Goal: Contribute content: Contribute content

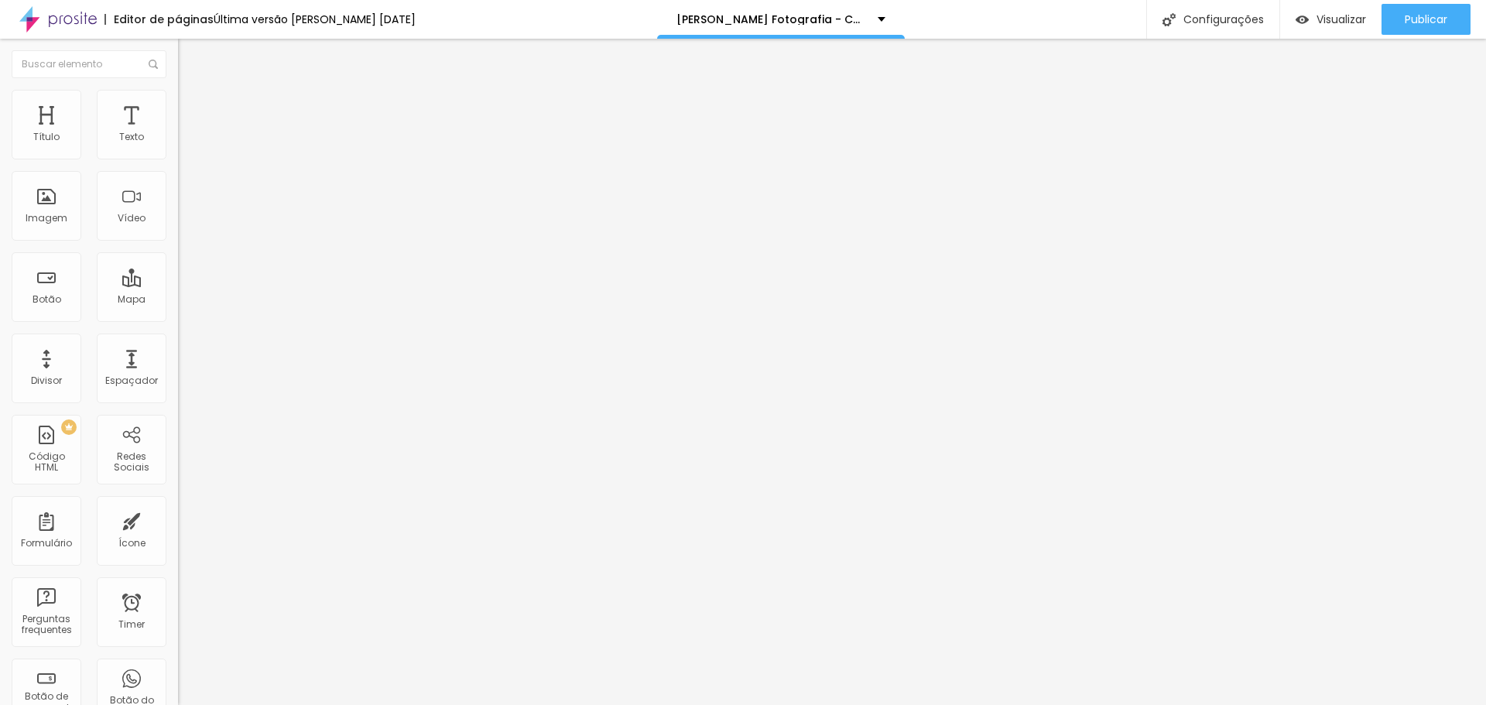
click at [192, 107] on span "Estilo" at bounding box center [204, 100] width 24 height 13
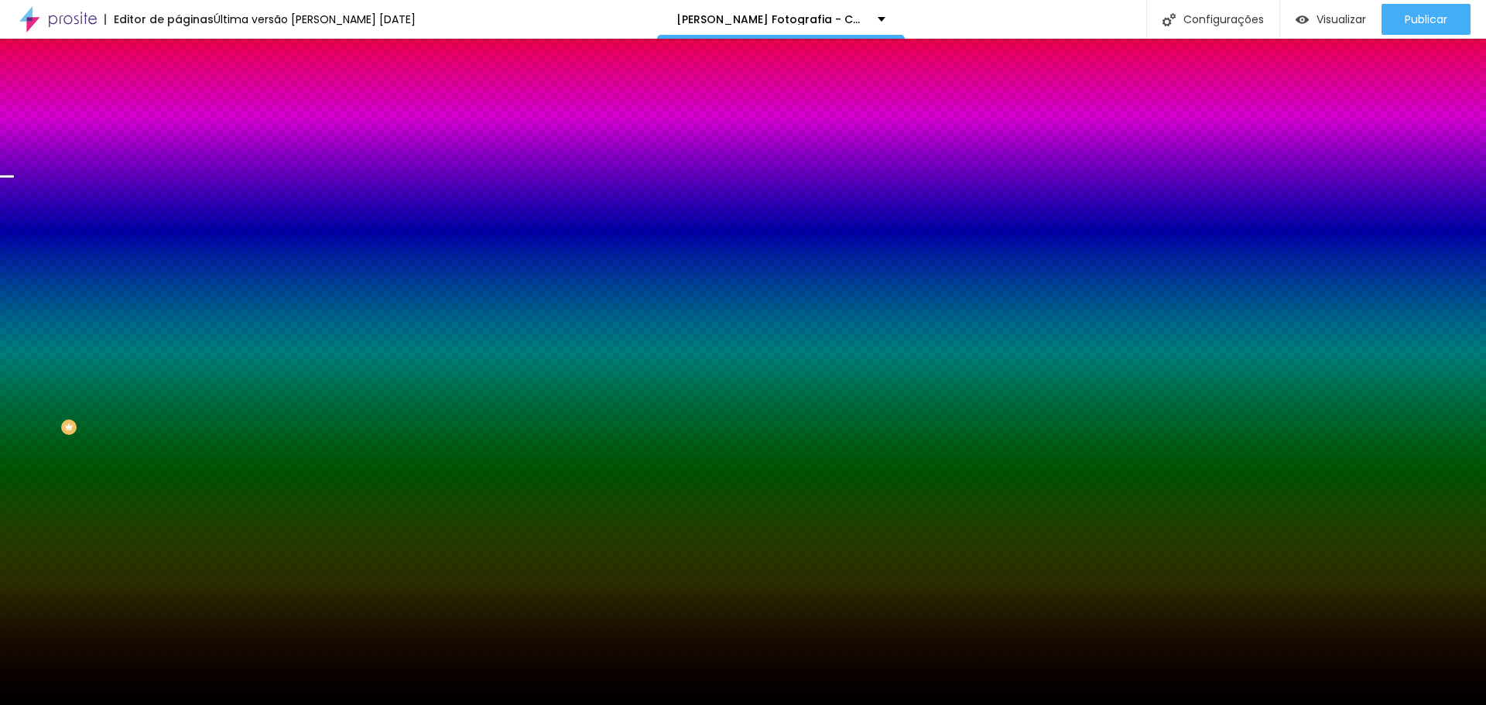
click at [178, 142] on span "Trocar imagem" at bounding box center [220, 135] width 84 height 13
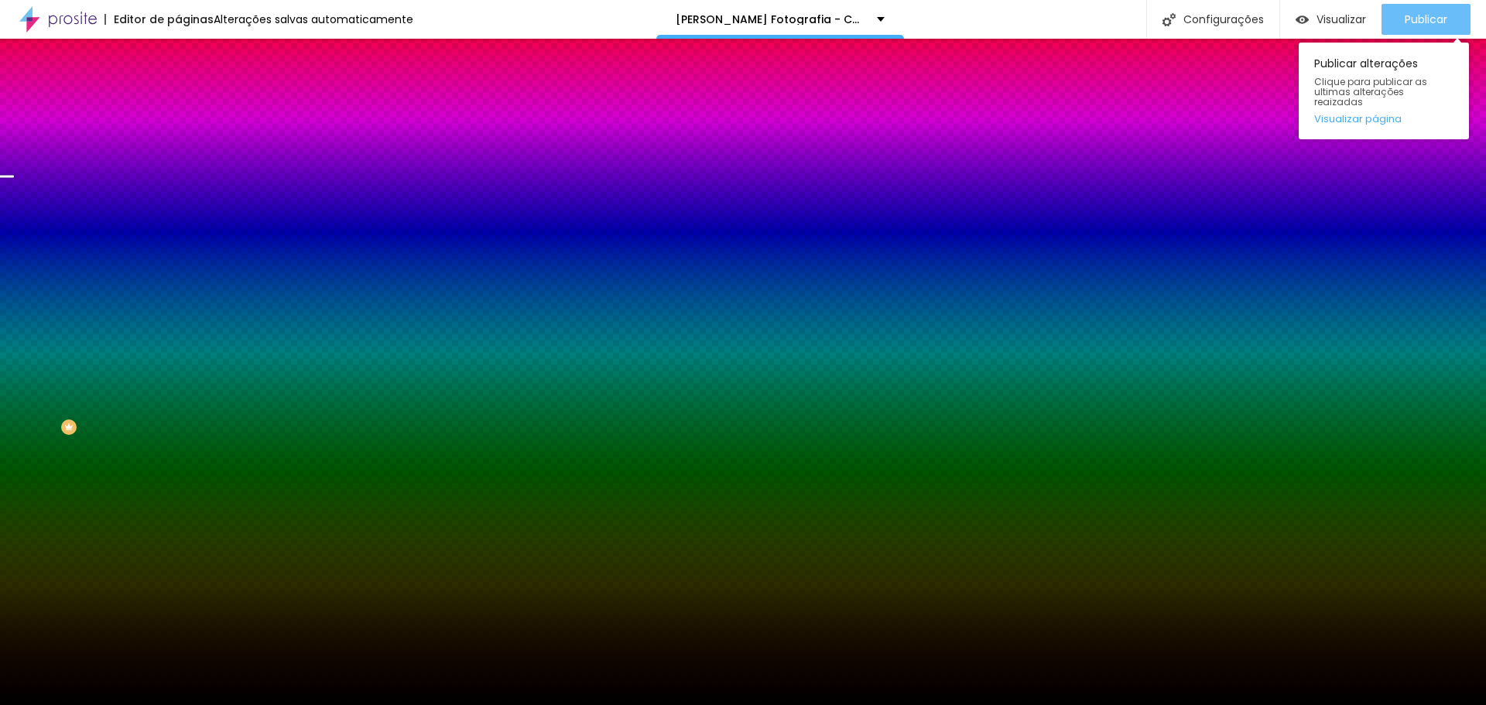
click at [1392, 31] on button "Publicar" at bounding box center [1425, 19] width 89 height 31
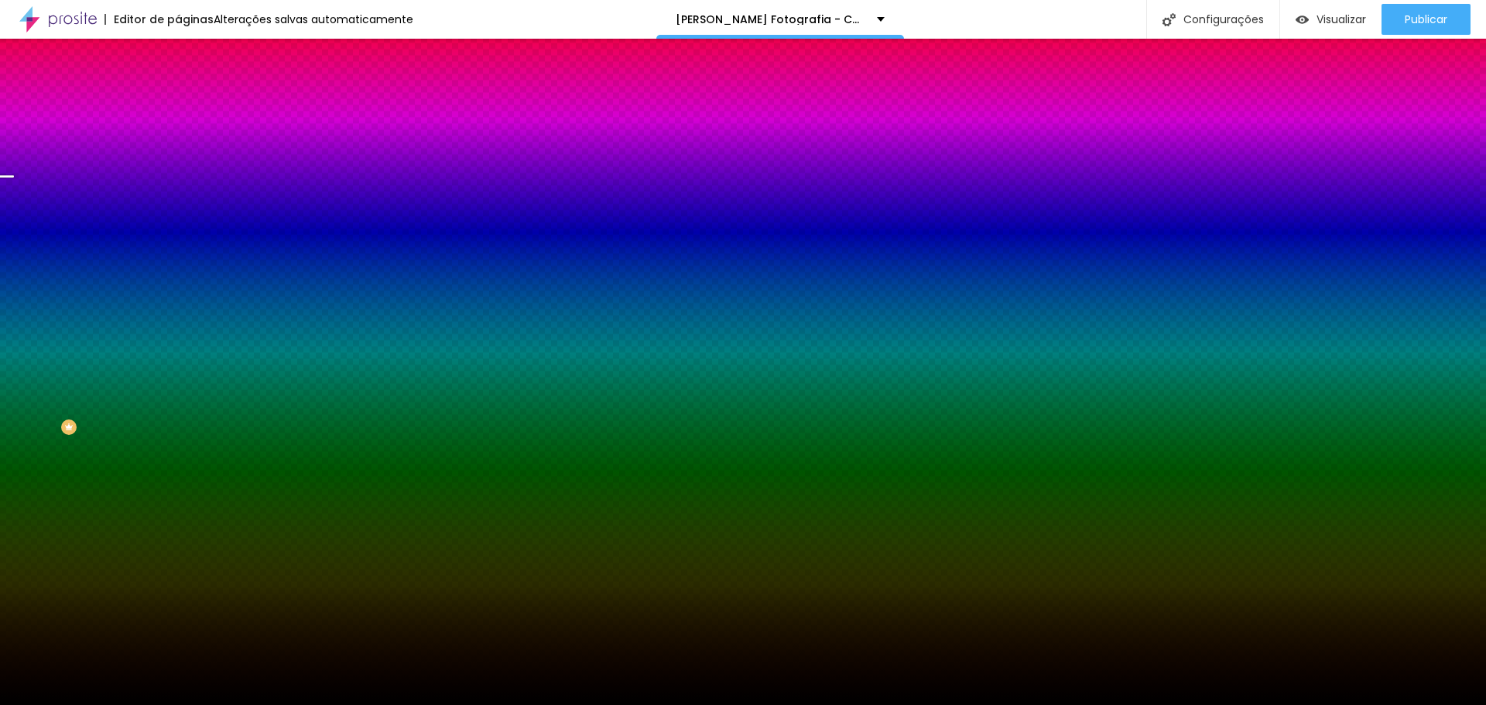
click at [178, 142] on span "Trocar imagem" at bounding box center [220, 135] width 84 height 13
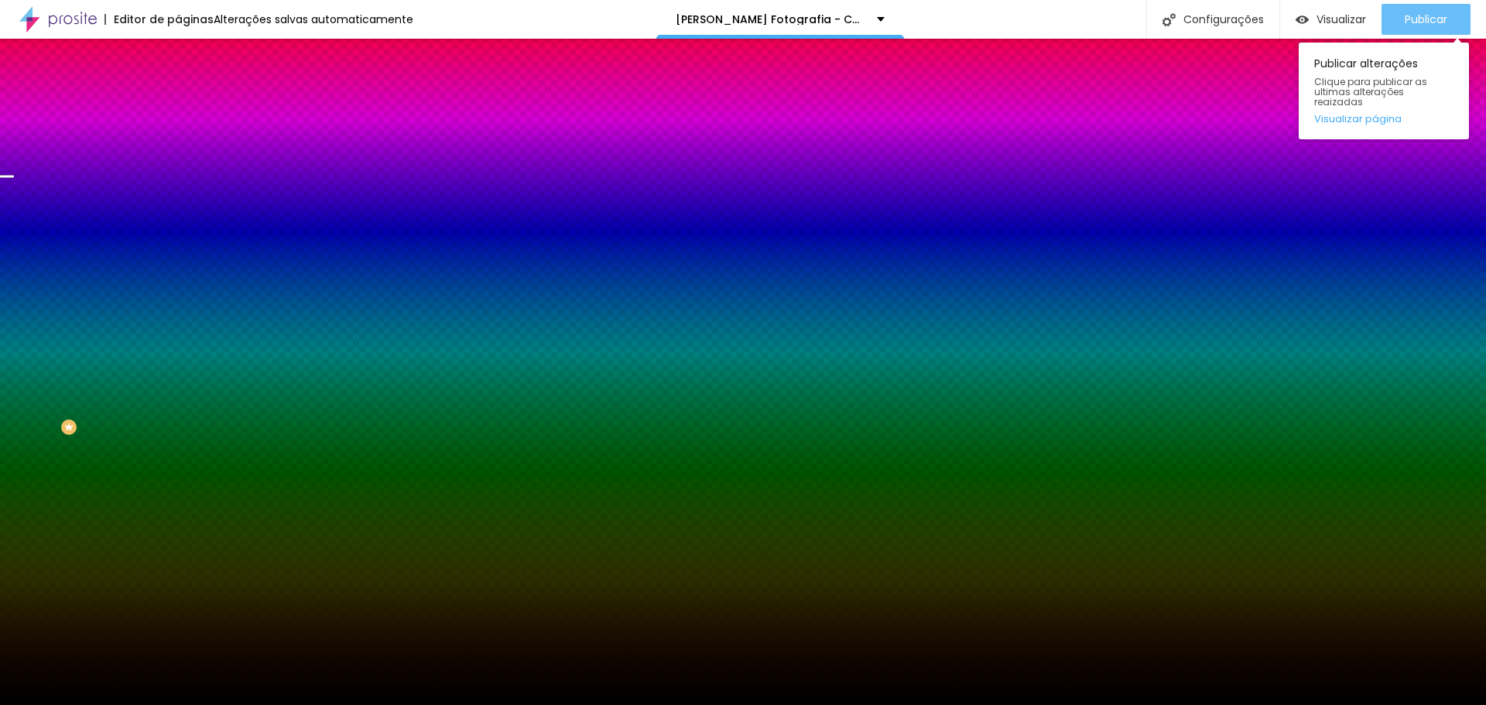
click at [1408, 10] on div "Publicar" at bounding box center [1425, 19] width 43 height 31
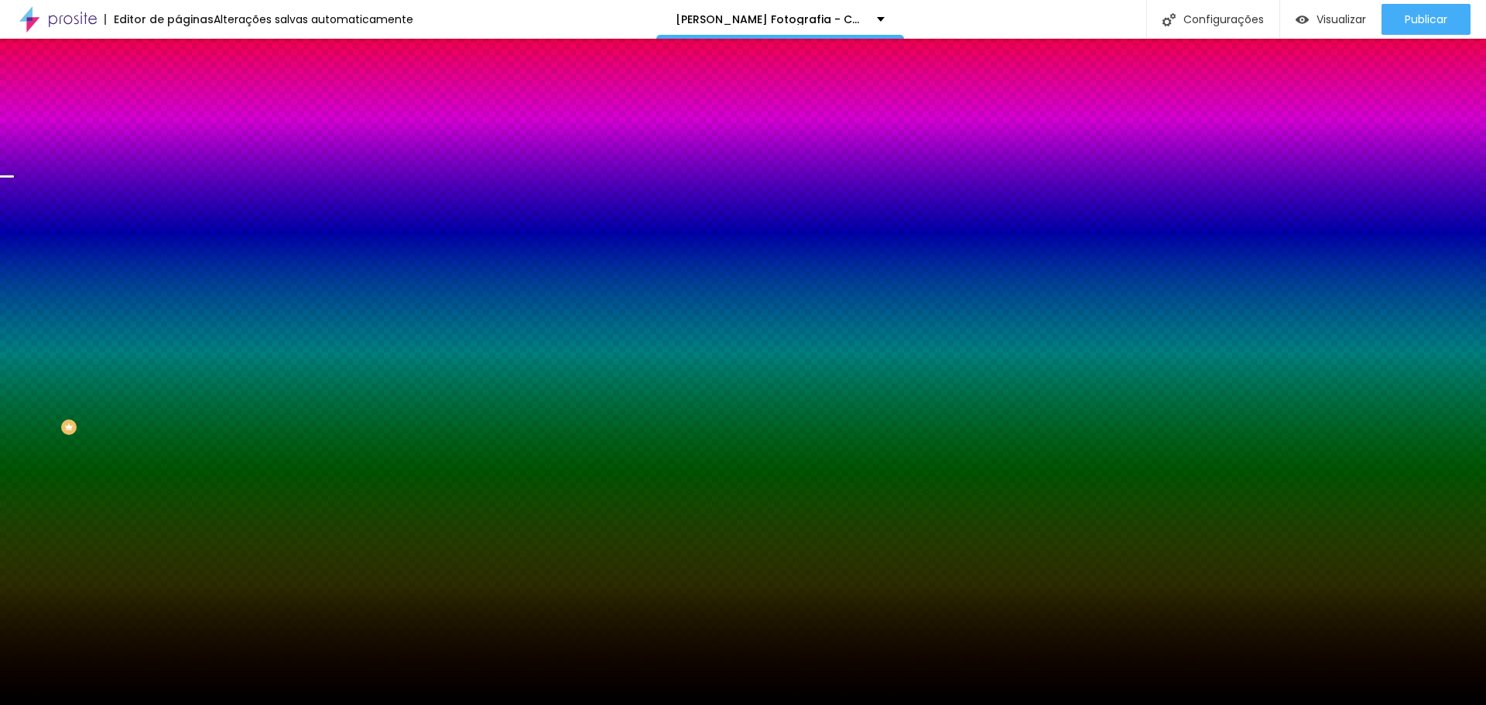
click at [178, 142] on span "Trocar imagem" at bounding box center [220, 135] width 84 height 13
drag, startPoint x: 168, startPoint y: 245, endPoint x: 190, endPoint y: 245, distance: 21.7
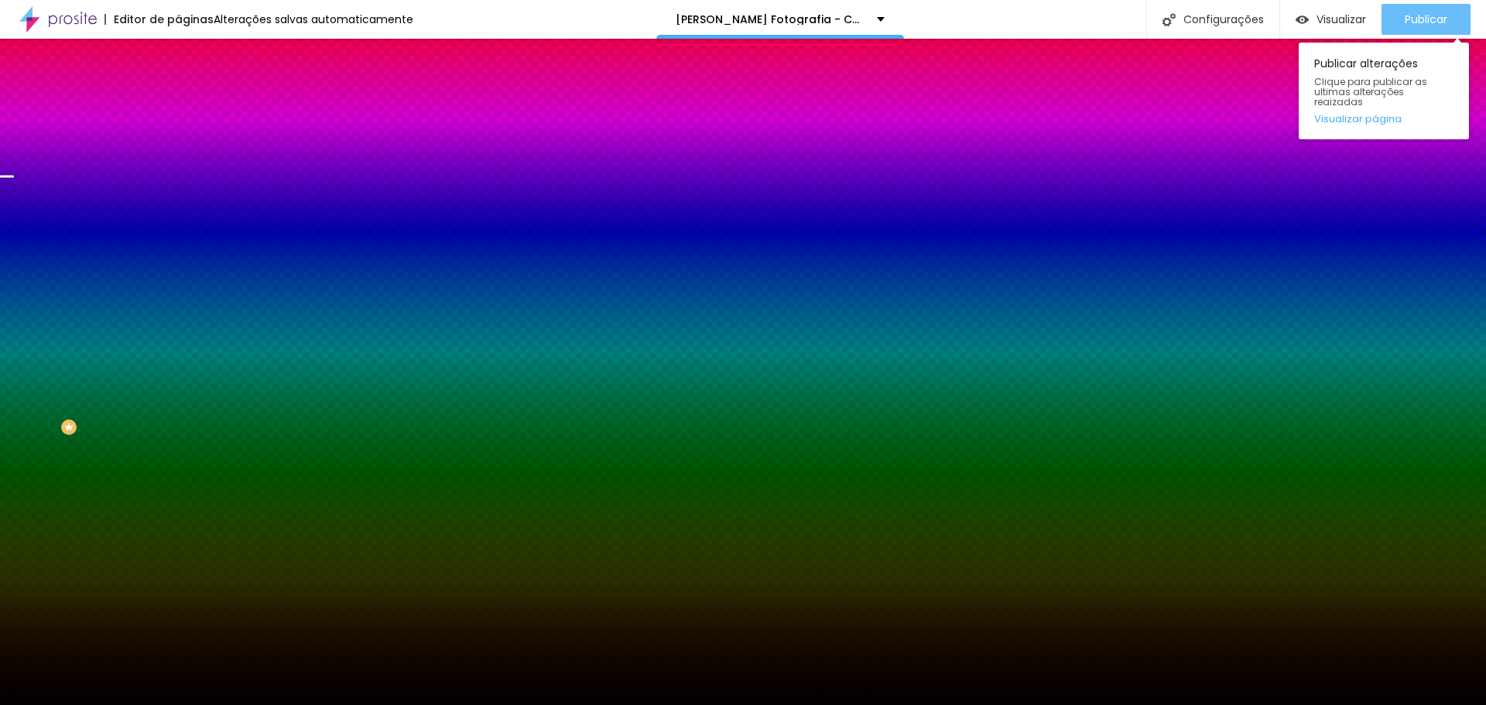
click at [1446, 19] on button "Publicar" at bounding box center [1425, 19] width 89 height 31
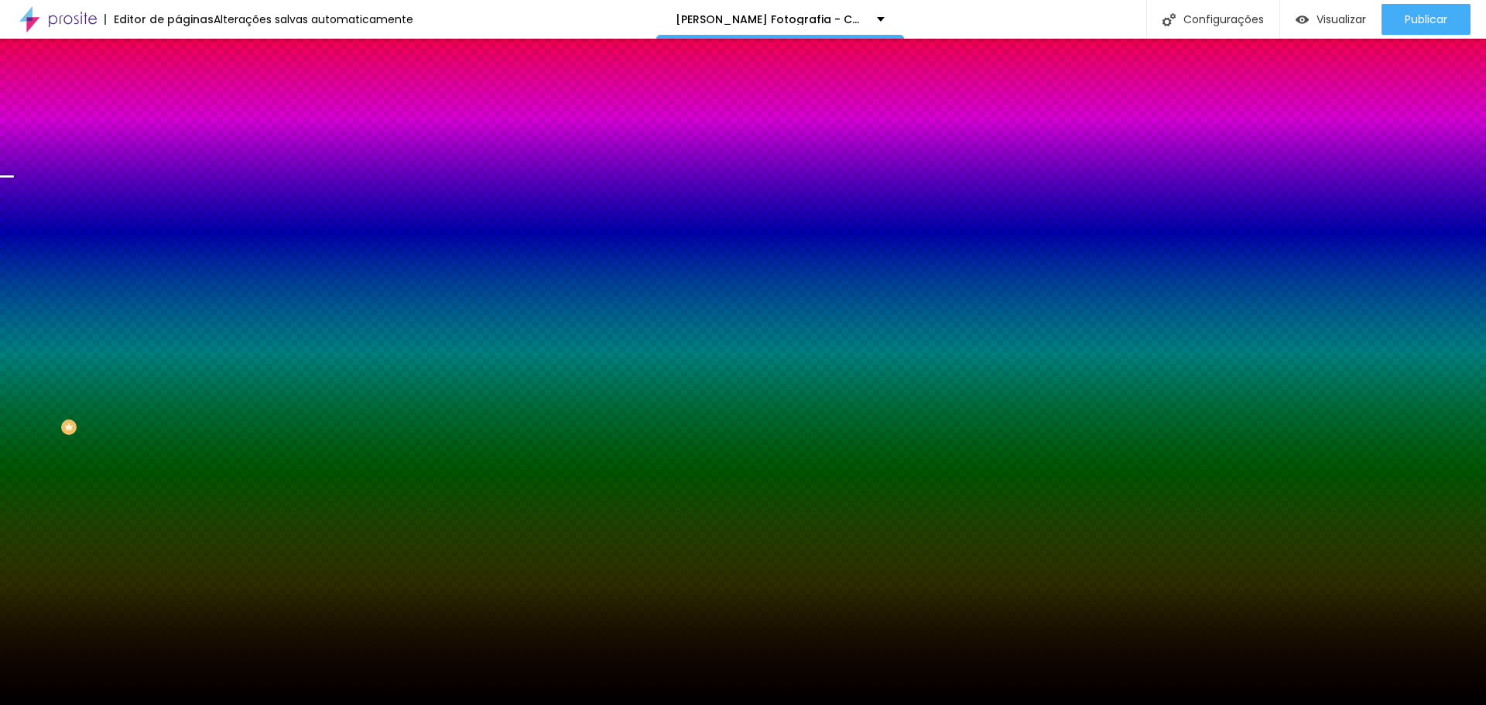
click at [178, 142] on span "Trocar imagem" at bounding box center [220, 135] width 84 height 13
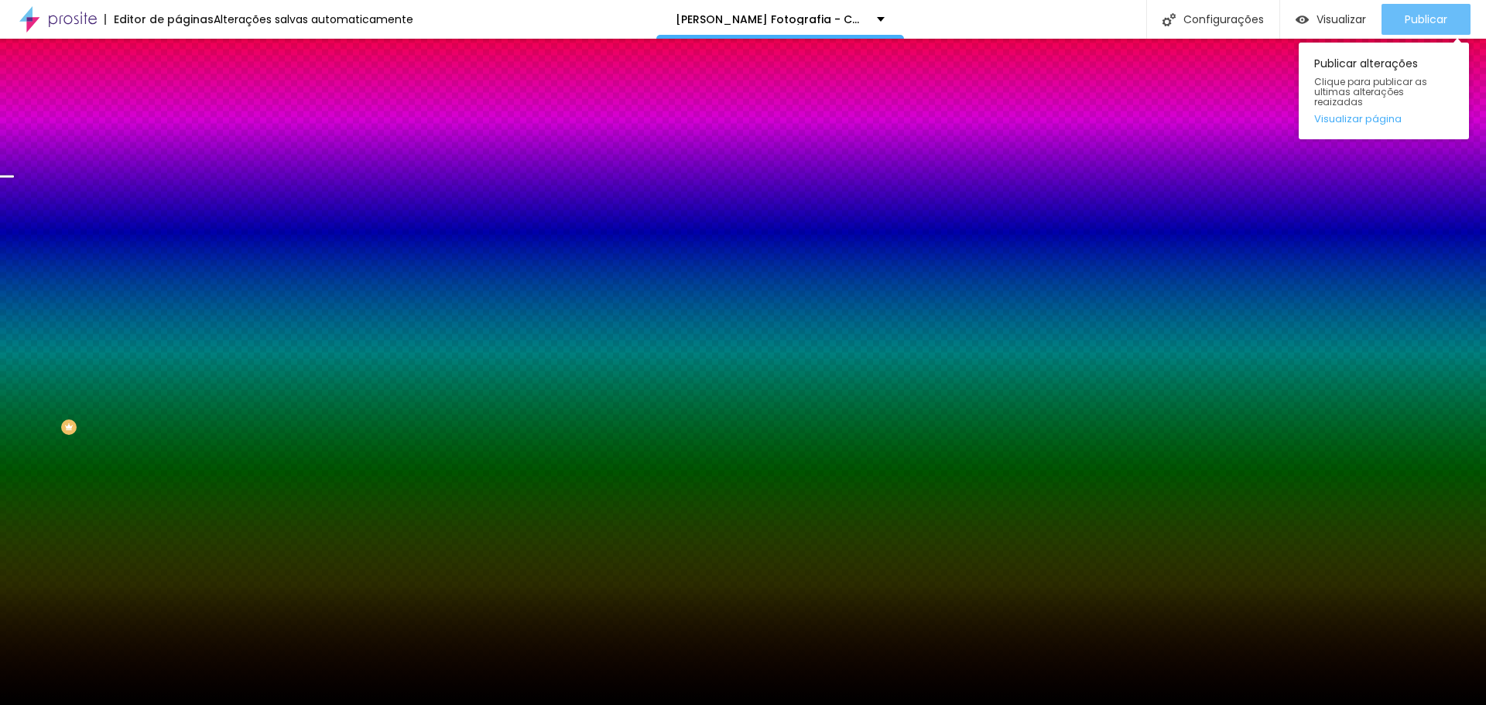
click at [1427, 13] on span "Publicar" at bounding box center [1425, 19] width 43 height 12
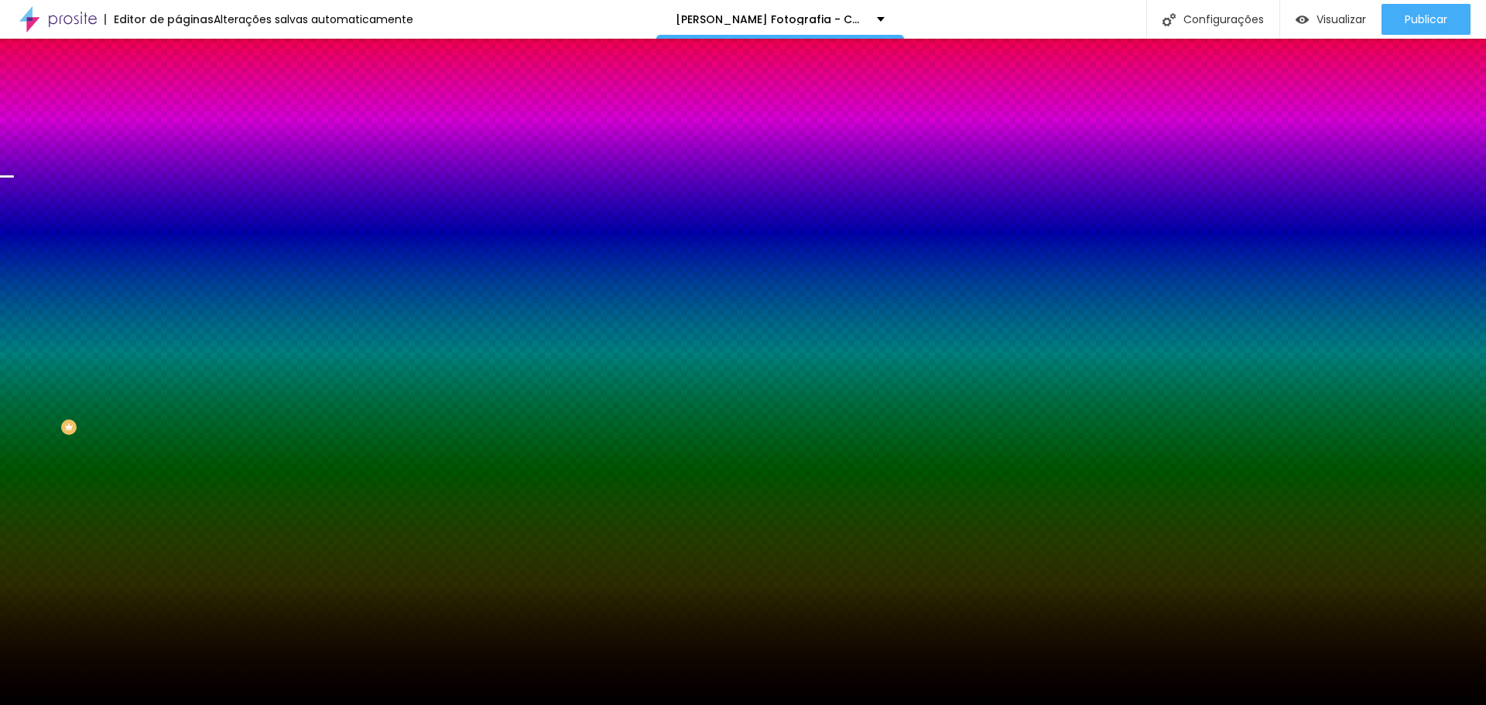
click at [178, 142] on span "Trocar imagem" at bounding box center [220, 135] width 84 height 13
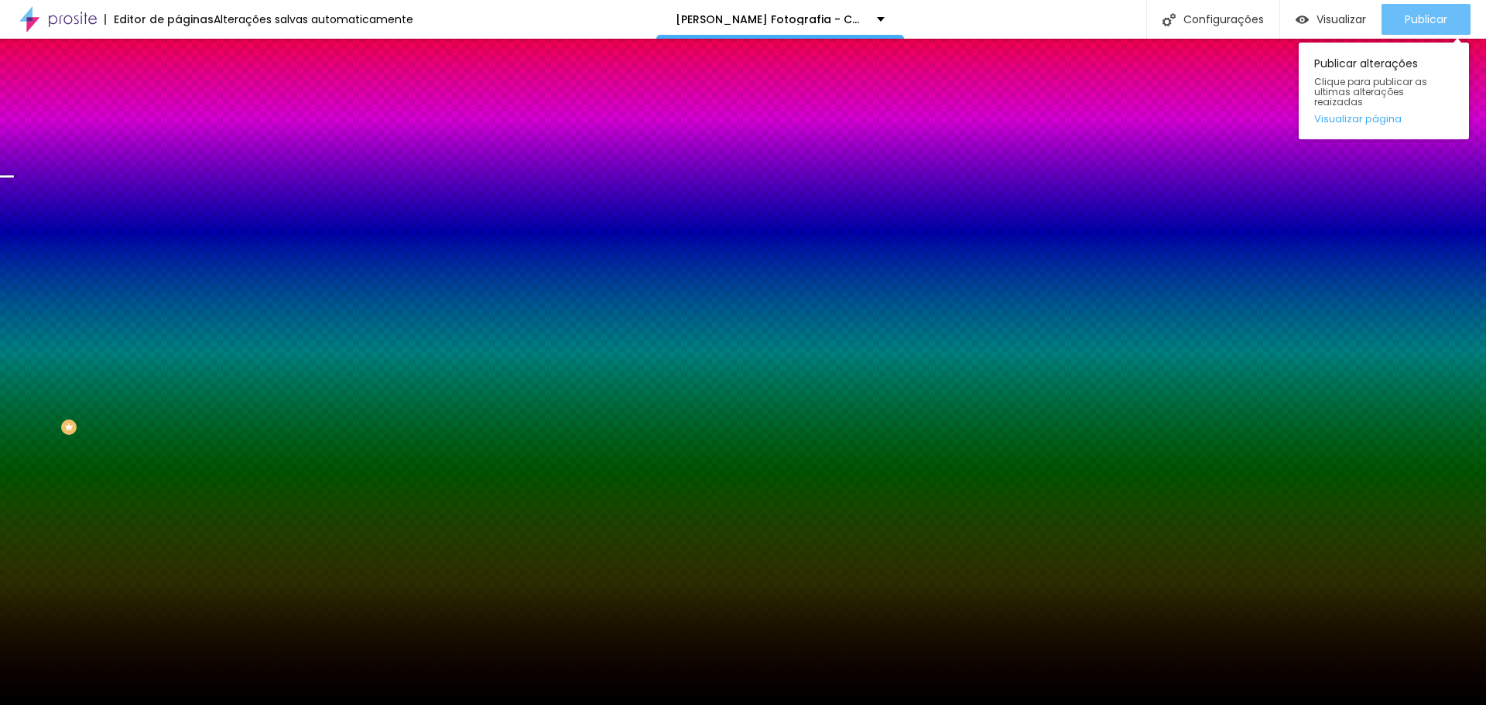
click at [1411, 21] on span "Publicar" at bounding box center [1425, 19] width 43 height 12
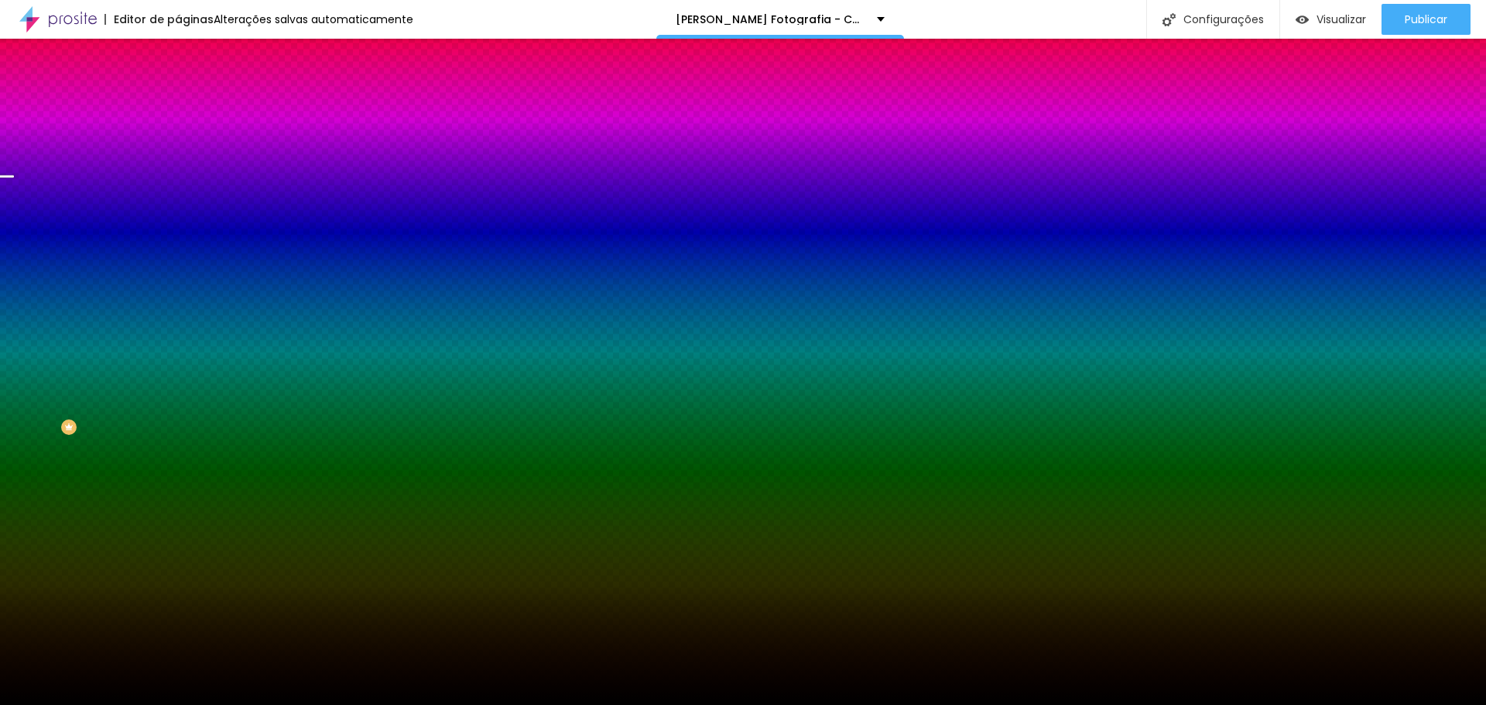
click at [178, 142] on span "Trocar imagem" at bounding box center [220, 135] width 84 height 13
drag, startPoint x: 167, startPoint y: 236, endPoint x: 202, endPoint y: 235, distance: 34.8
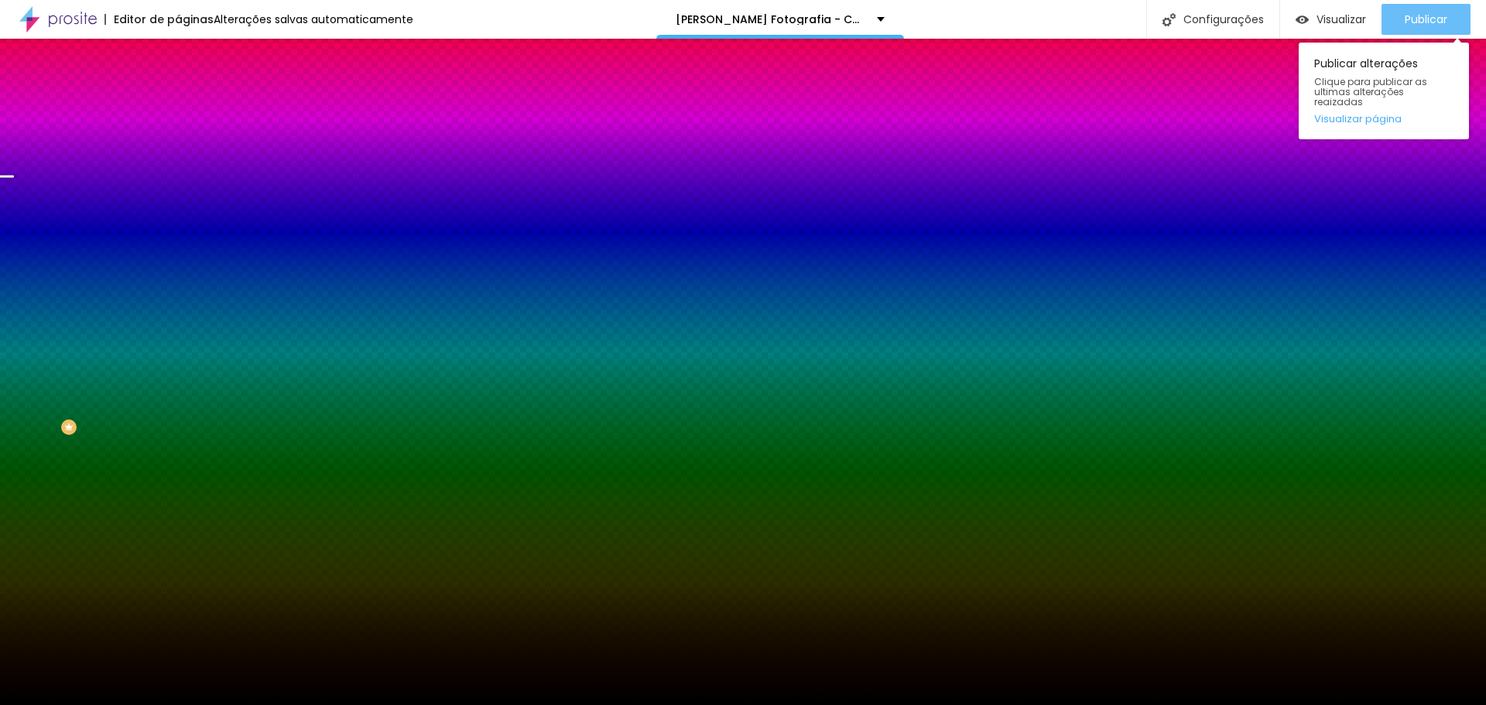
click at [1411, 11] on div "Publicar" at bounding box center [1425, 19] width 43 height 31
click at [1404, 22] on span "Publicar" at bounding box center [1425, 19] width 43 height 12
click at [1436, 20] on span "Publicar" at bounding box center [1425, 19] width 43 height 12
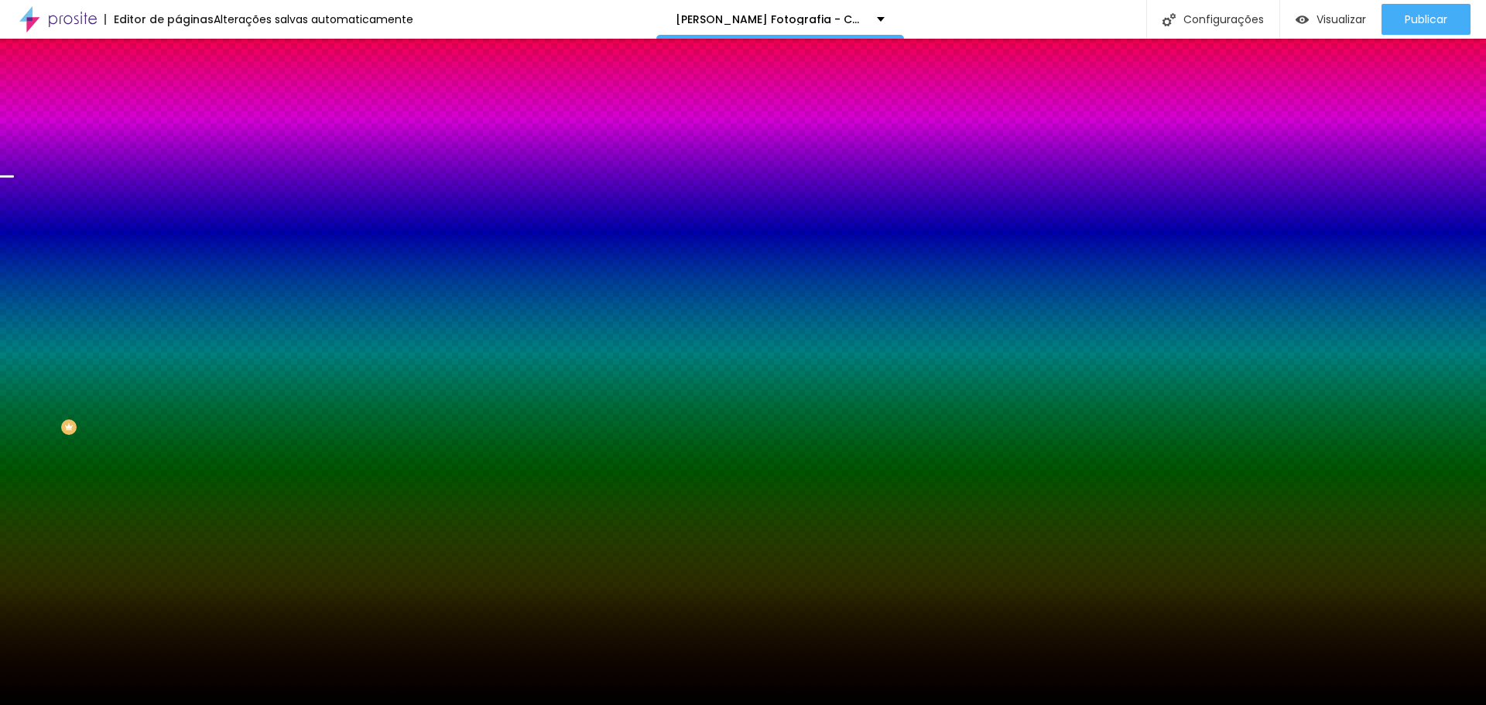
click at [178, 210] on div at bounding box center [267, 210] width 178 height 0
drag, startPoint x: 156, startPoint y: 329, endPoint x: 154, endPoint y: 355, distance: 26.4
click at [14, 333] on div at bounding box center [5, 331] width 15 height 2
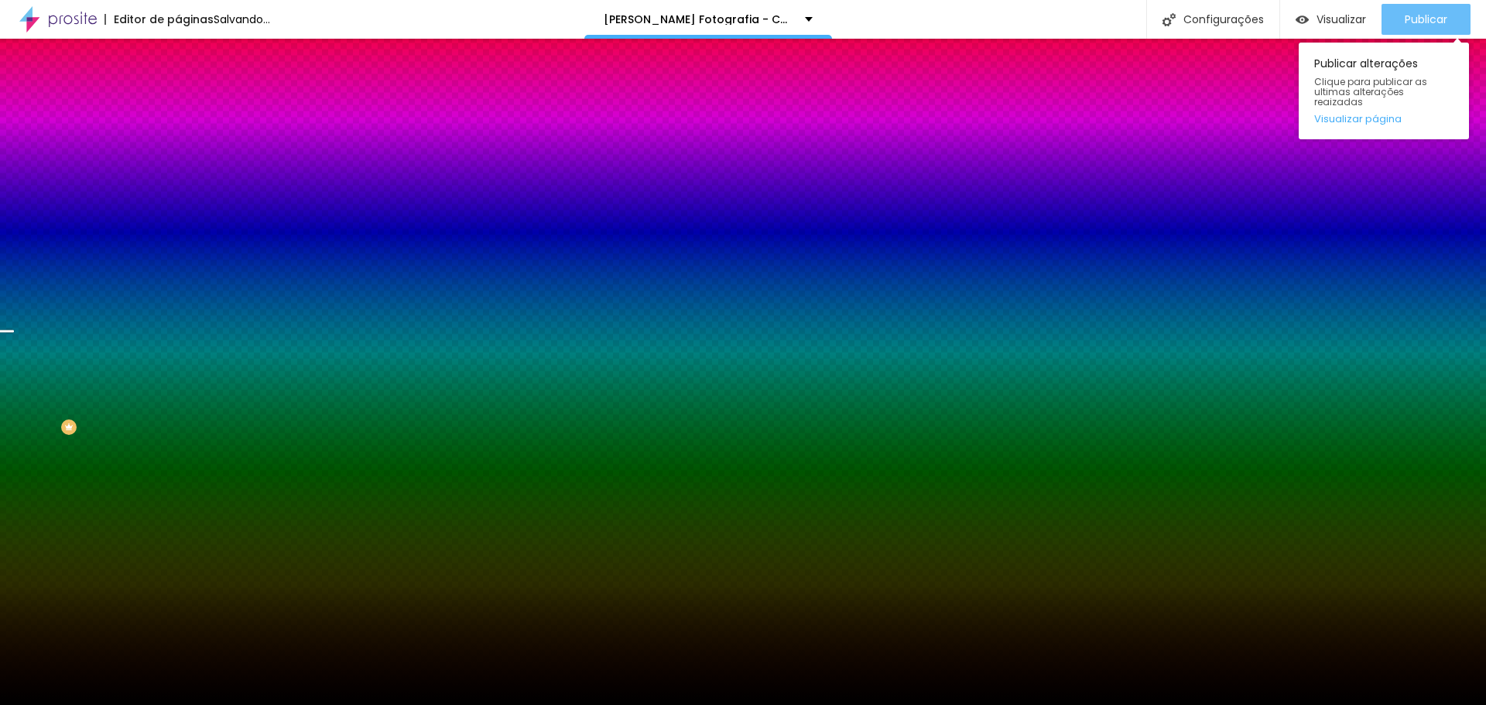
click at [1426, 7] on div "Publicar" at bounding box center [1425, 19] width 43 height 31
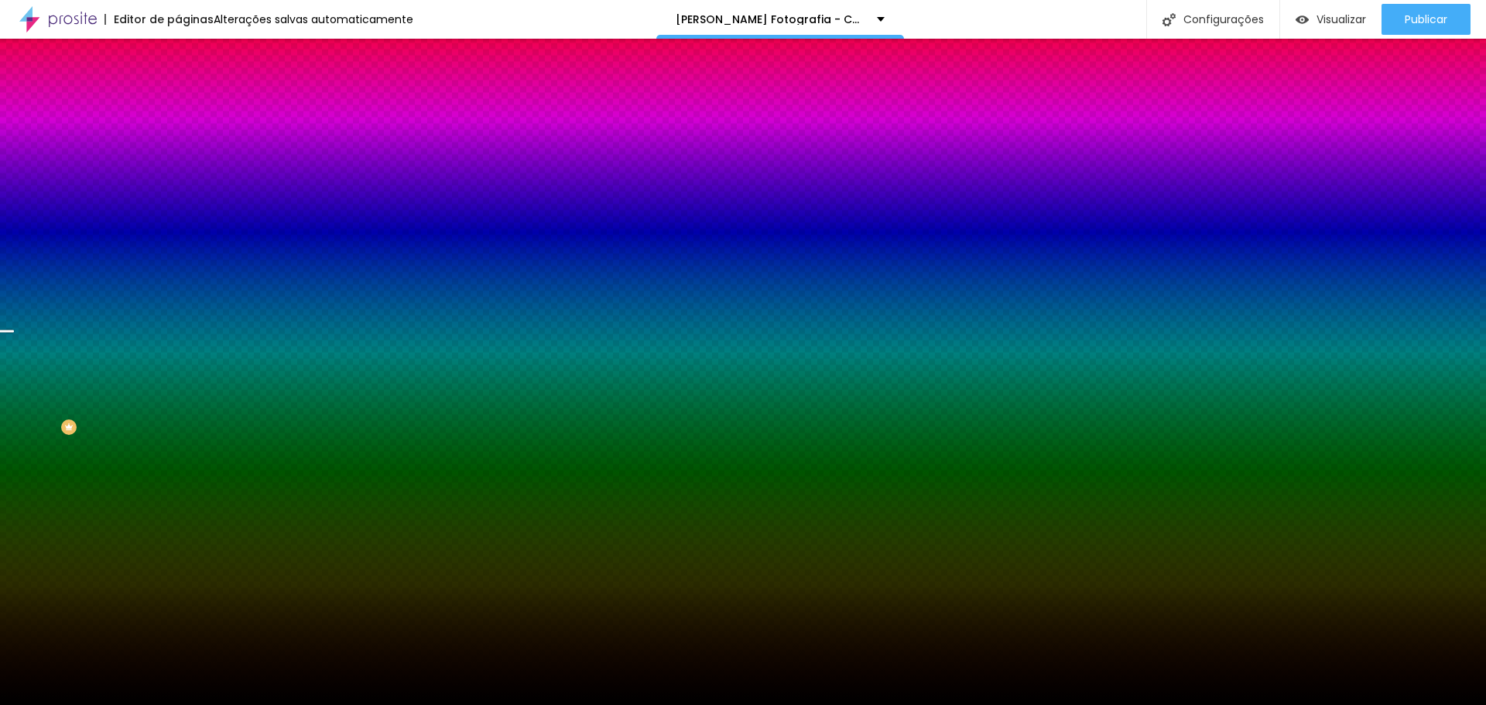
click at [178, 210] on div at bounding box center [267, 210] width 178 height 0
drag, startPoint x: 158, startPoint y: 352, endPoint x: 171, endPoint y: 320, distance: 34.3
click at [157, 325] on div at bounding box center [743, 352] width 1486 height 705
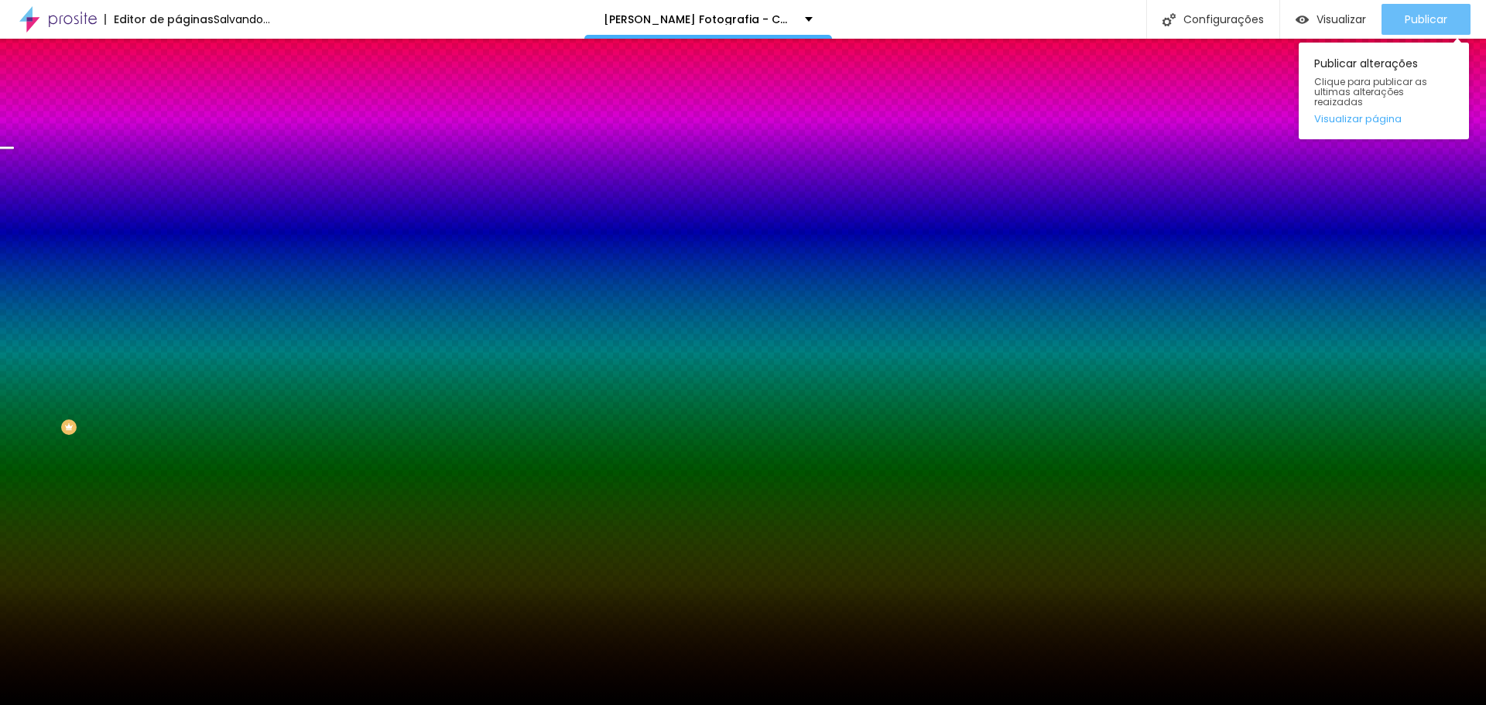
click at [1404, 21] on span "Publicar" at bounding box center [1425, 19] width 43 height 12
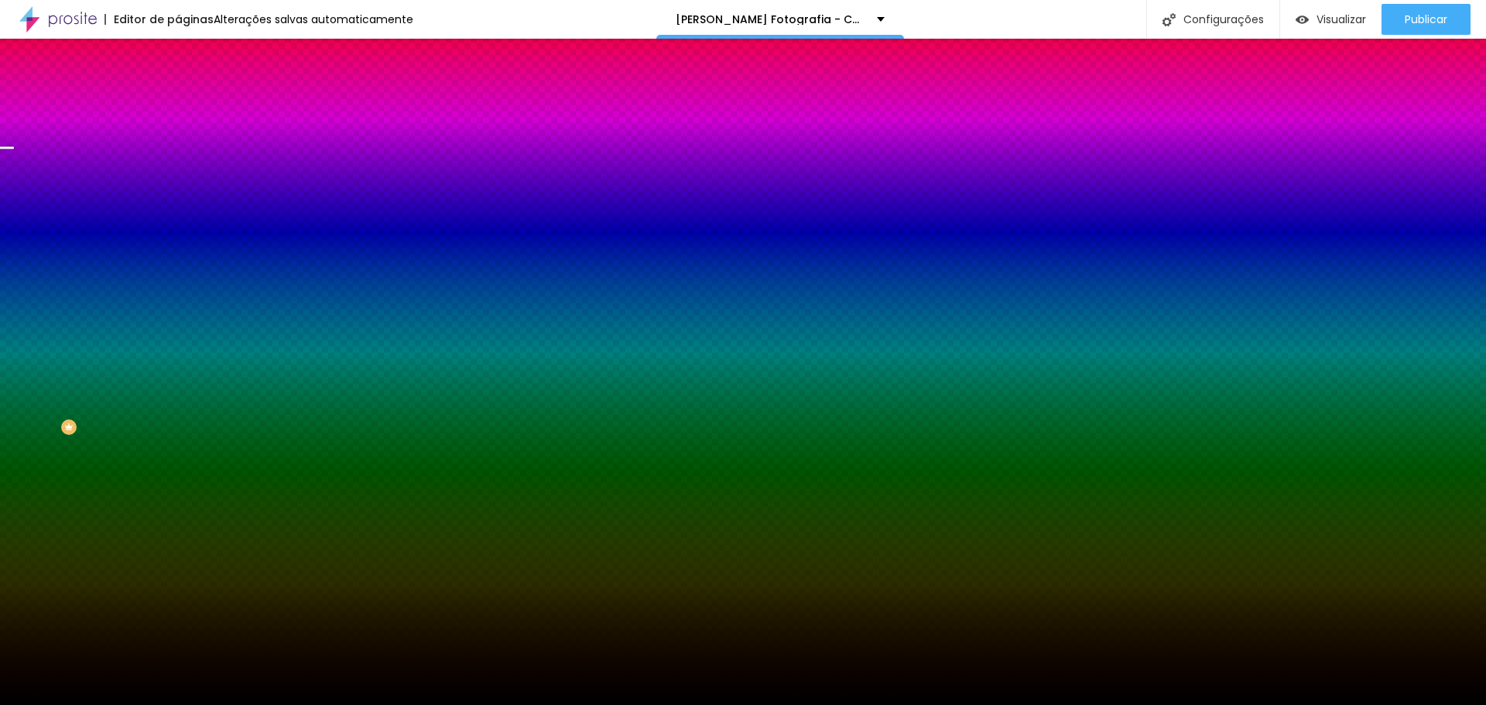
click at [178, 210] on div at bounding box center [267, 210] width 178 height 0
drag, startPoint x: 159, startPoint y: 326, endPoint x: 154, endPoint y: 343, distance: 17.6
click at [14, 262] on div at bounding box center [5, 261] width 15 height 2
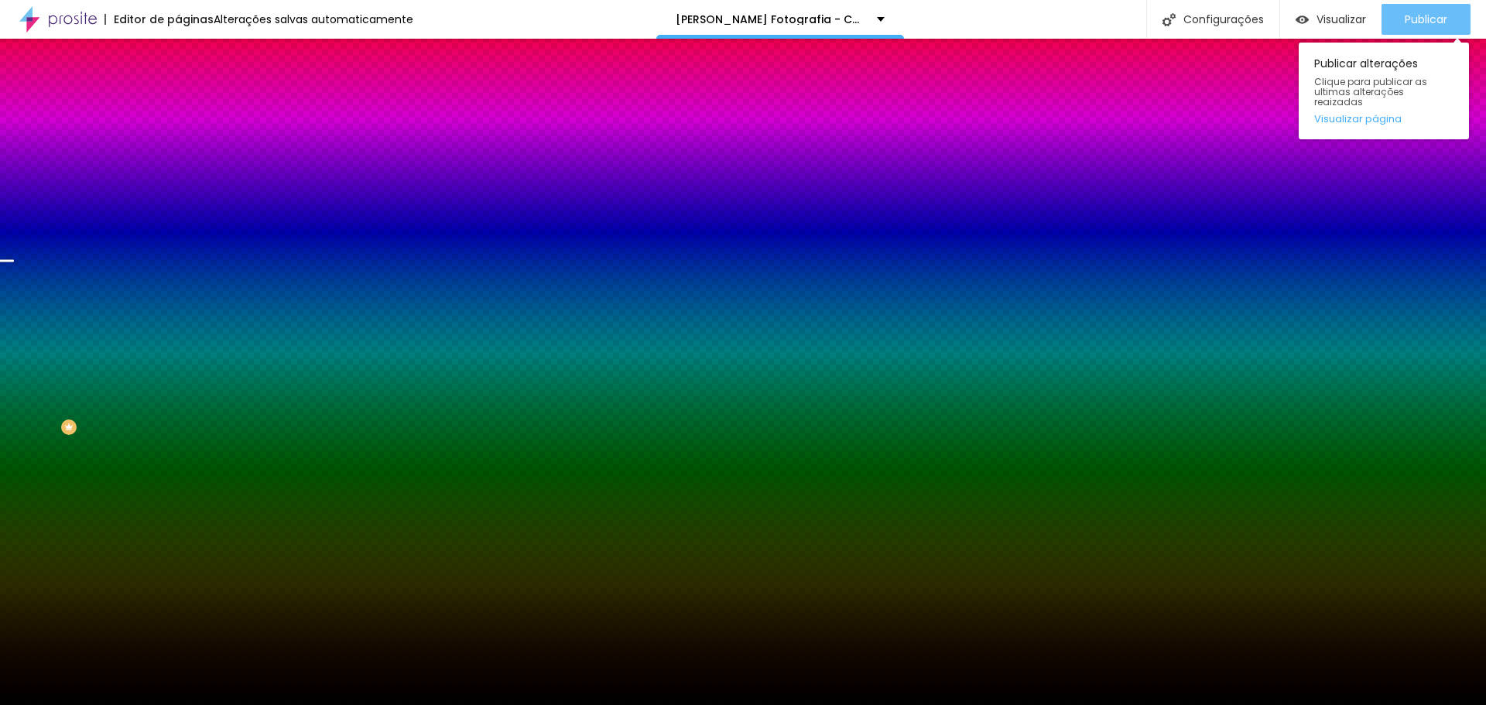
click at [1442, 16] on span "Publicar" at bounding box center [1425, 19] width 43 height 12
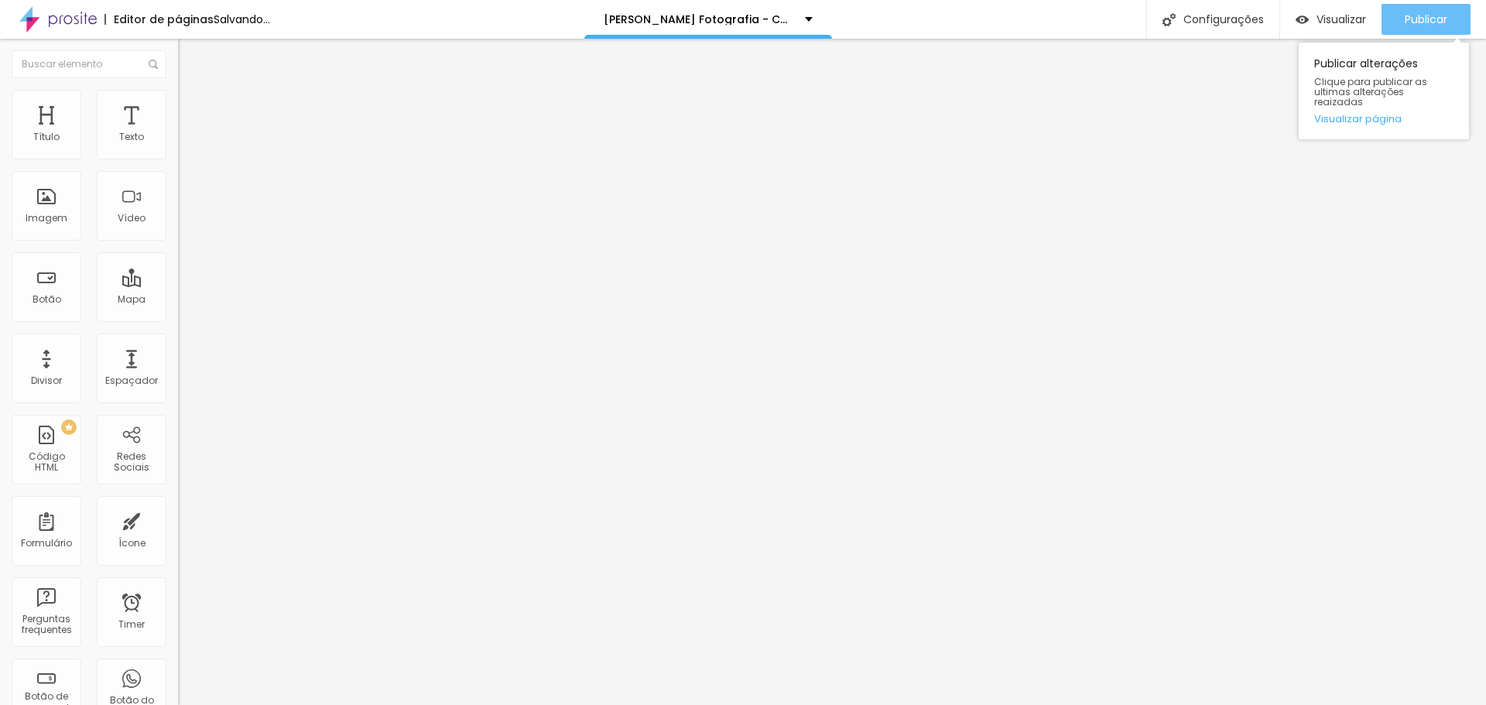
click at [1419, 13] on span "Publicar" at bounding box center [1425, 19] width 43 height 12
click at [1438, 20] on span "Publicar" at bounding box center [1425, 19] width 43 height 12
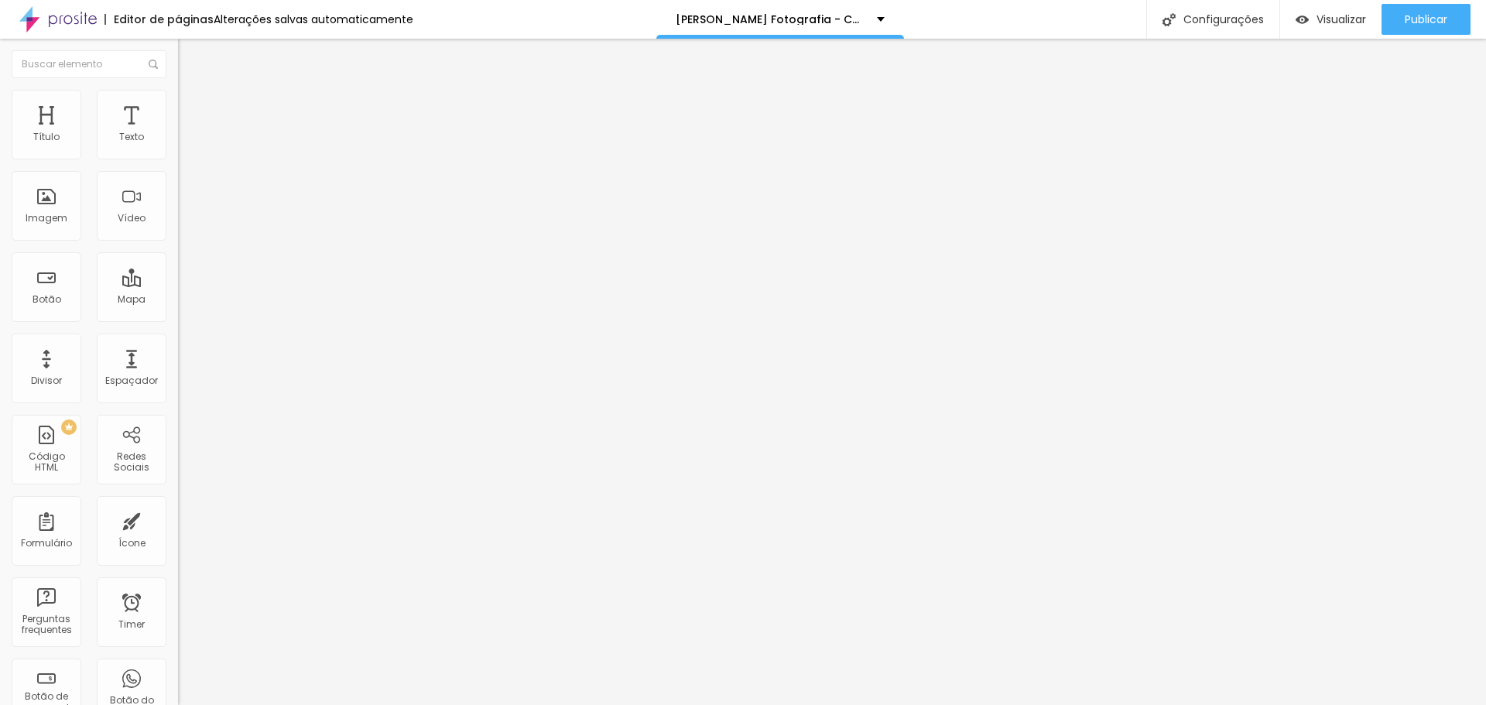
click at [192, 107] on span "Estilo" at bounding box center [204, 100] width 24 height 13
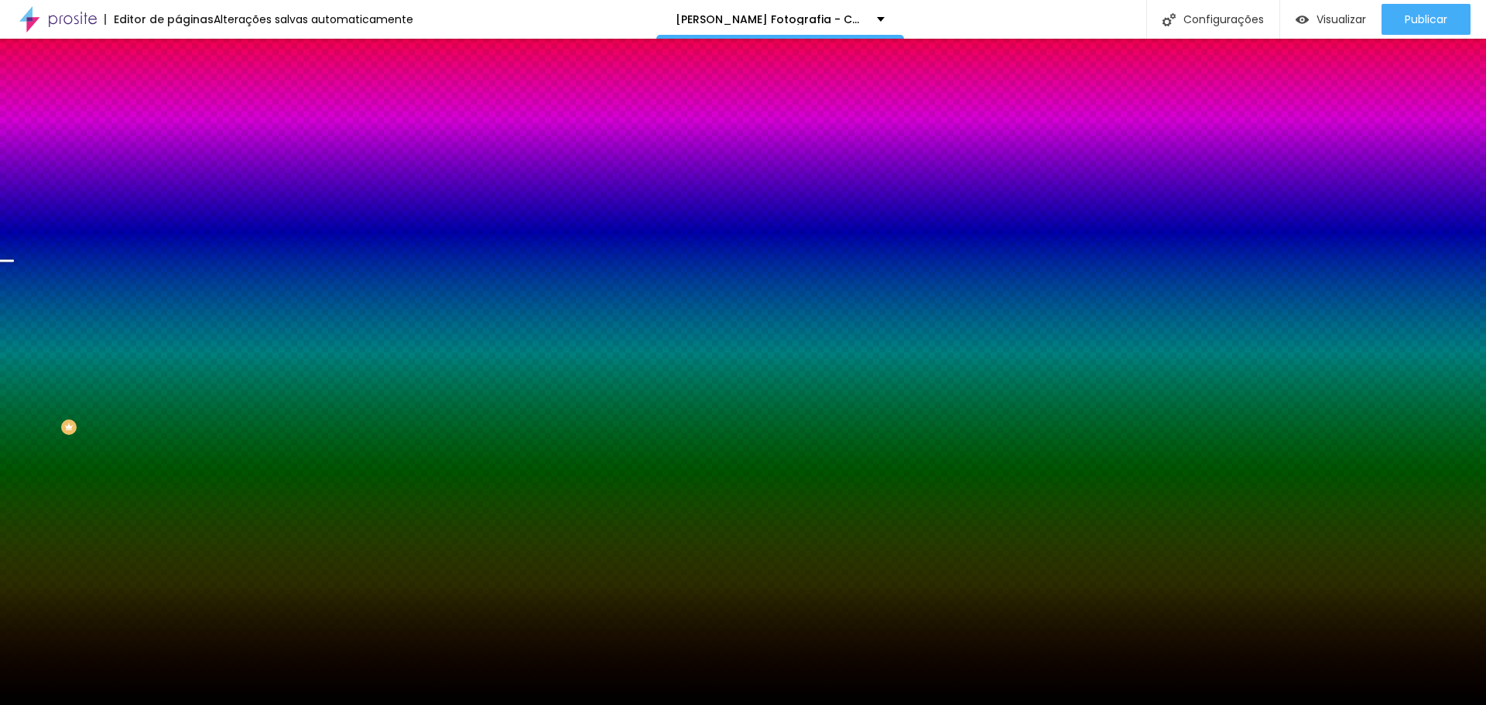
click at [178, 210] on div at bounding box center [267, 210] width 178 height 0
drag, startPoint x: 159, startPoint y: 344, endPoint x: 156, endPoint y: 357, distance: 13.5
click at [14, 347] on div at bounding box center [5, 345] width 15 height 2
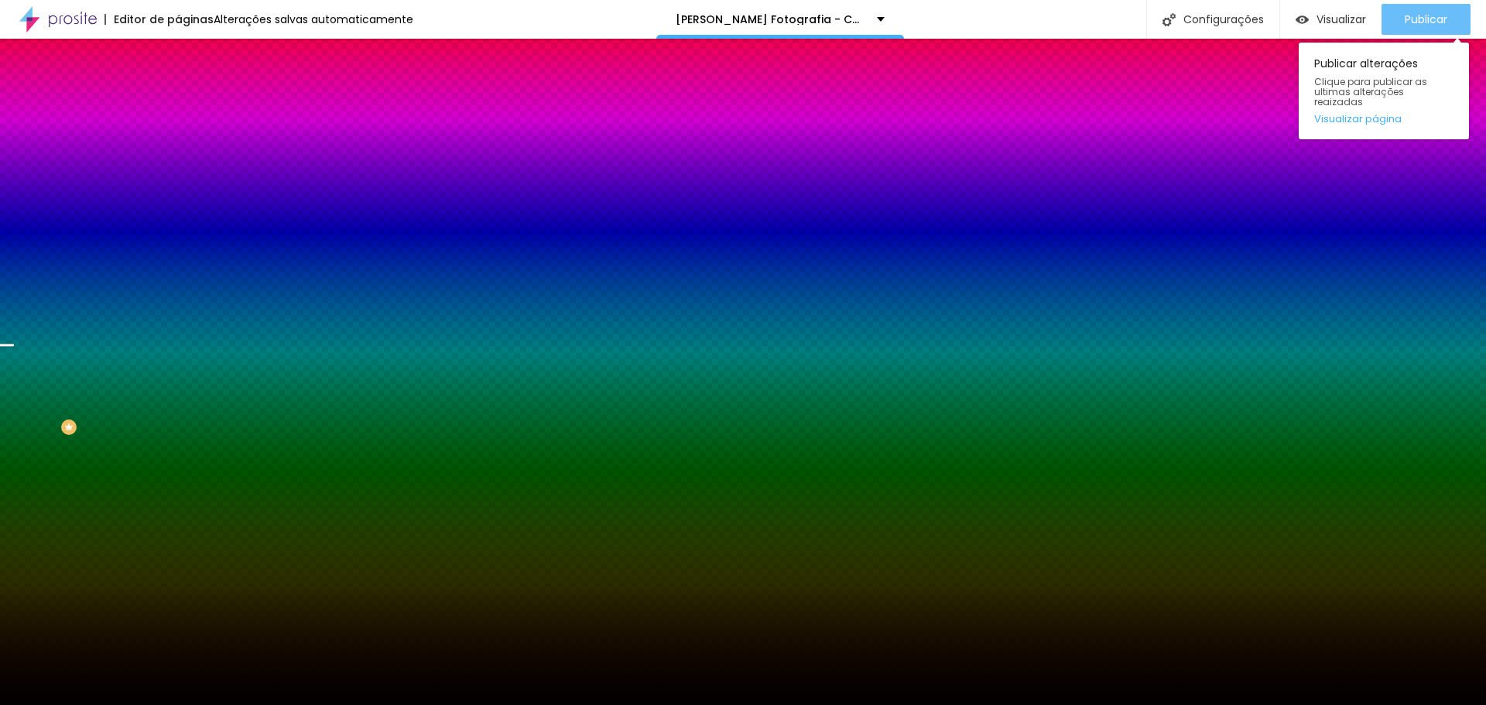
drag, startPoint x: 1404, startPoint y: 10, endPoint x: 1422, endPoint y: 8, distance: 17.9
click at [1405, 9] on div "Publicar" at bounding box center [1425, 19] width 43 height 31
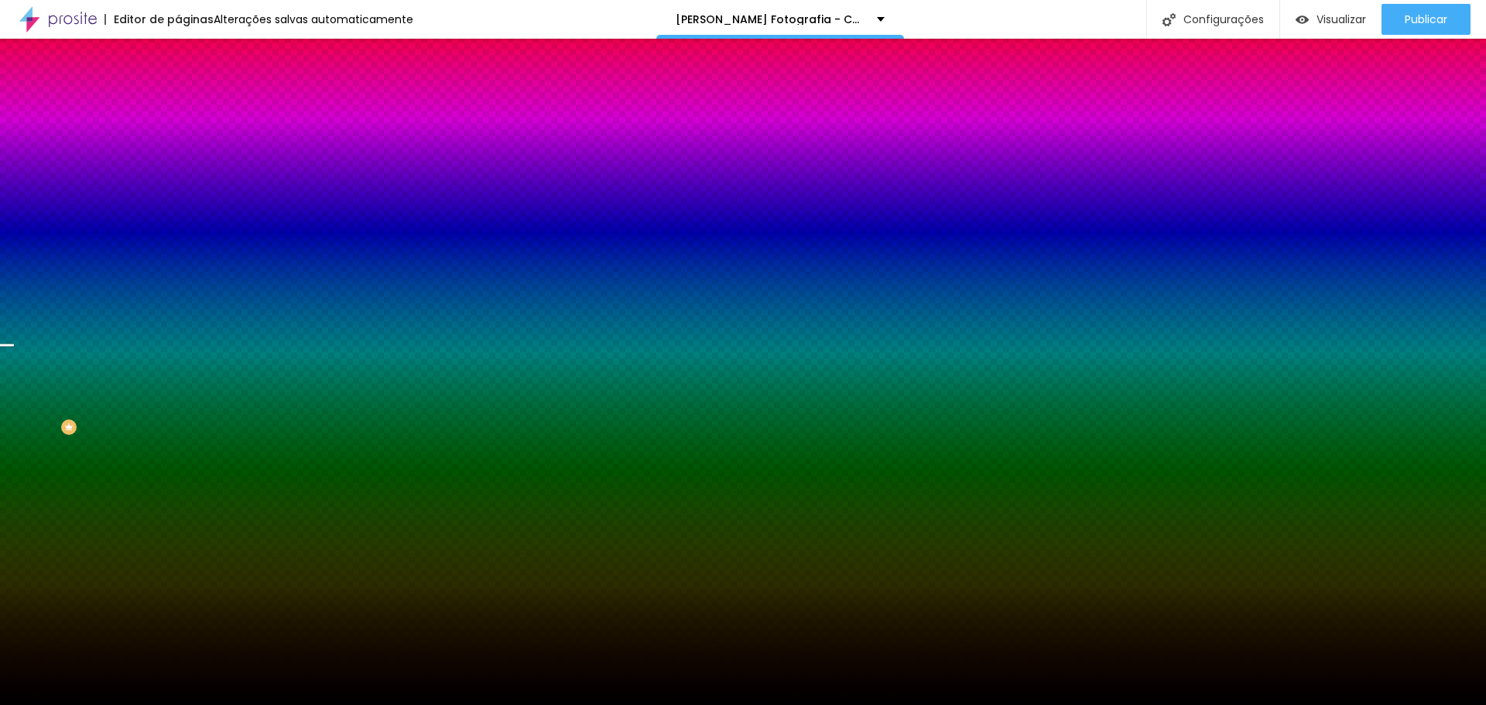
click at [178, 210] on div at bounding box center [267, 210] width 178 height 0
click at [14, 304] on div at bounding box center [5, 303] width 15 height 2
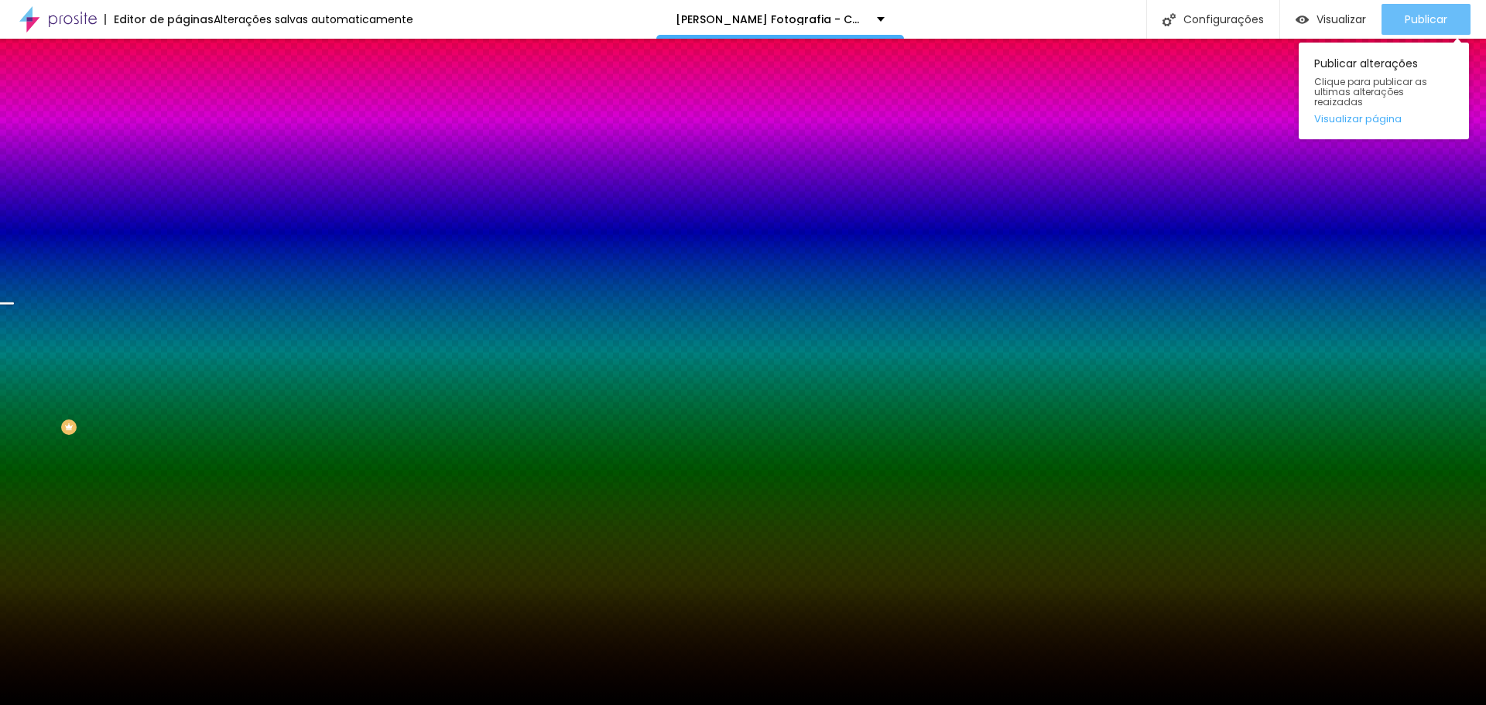
click at [1427, 26] on span "Publicar" at bounding box center [1425, 19] width 43 height 12
click at [1384, 12] on button "Publicar" at bounding box center [1425, 19] width 89 height 31
click at [1459, 28] on button "Publicar" at bounding box center [1425, 19] width 89 height 31
